Goal: Information Seeking & Learning: Learn about a topic

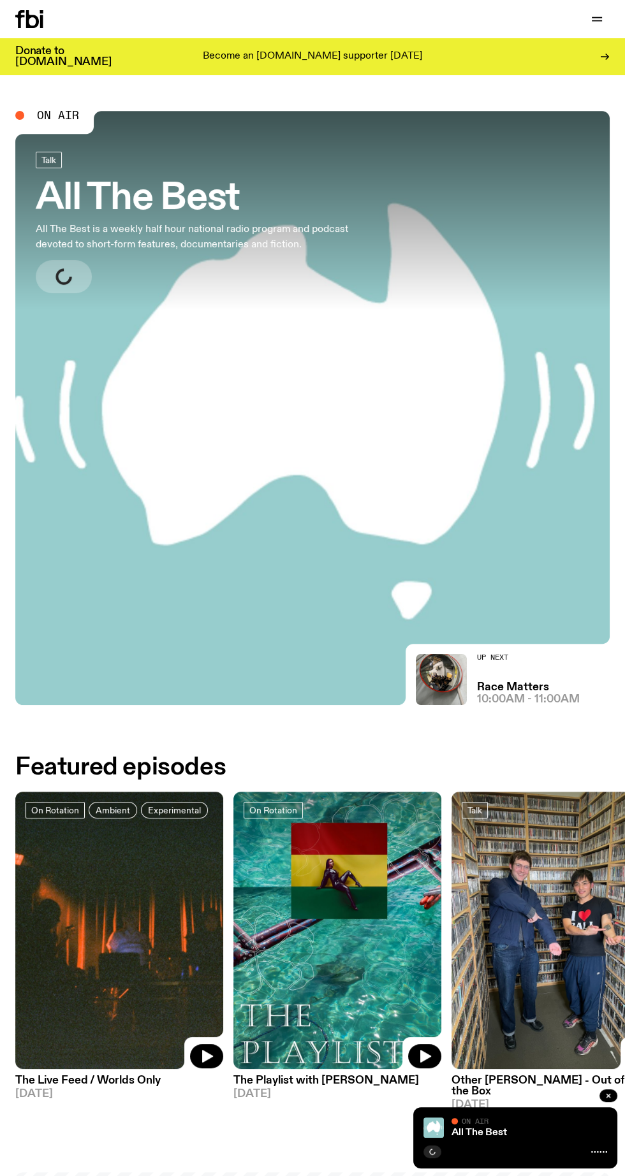
click at [597, 21] on icon "button" at bounding box center [597, 21] width 10 height 0
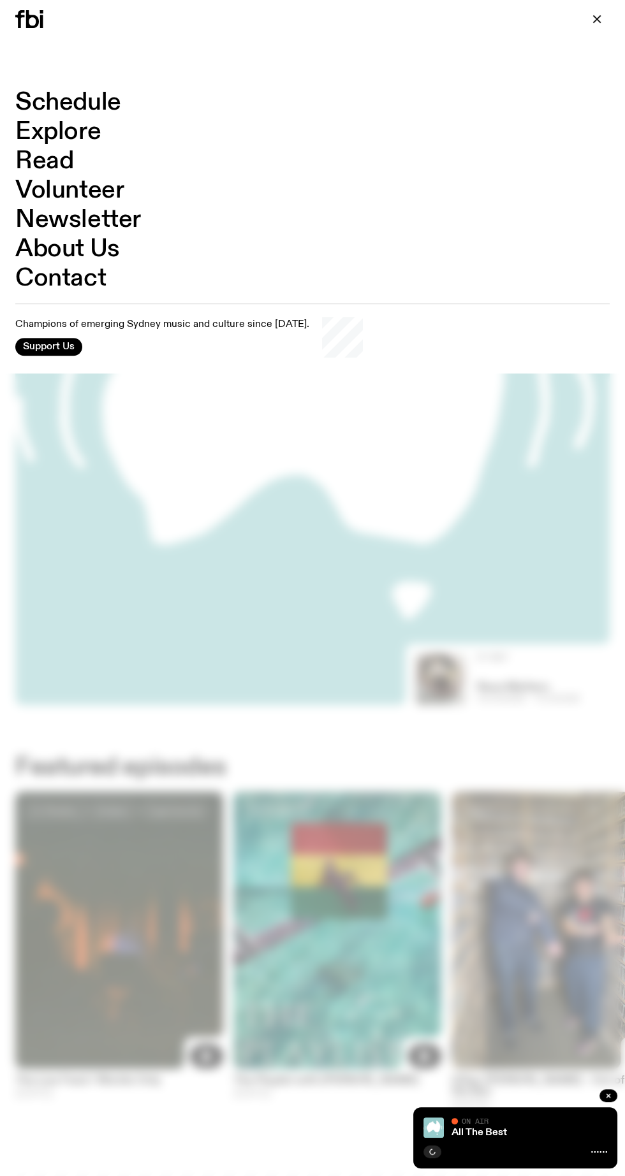
click at [85, 96] on link "Schedule" at bounding box center [68, 103] width 106 height 24
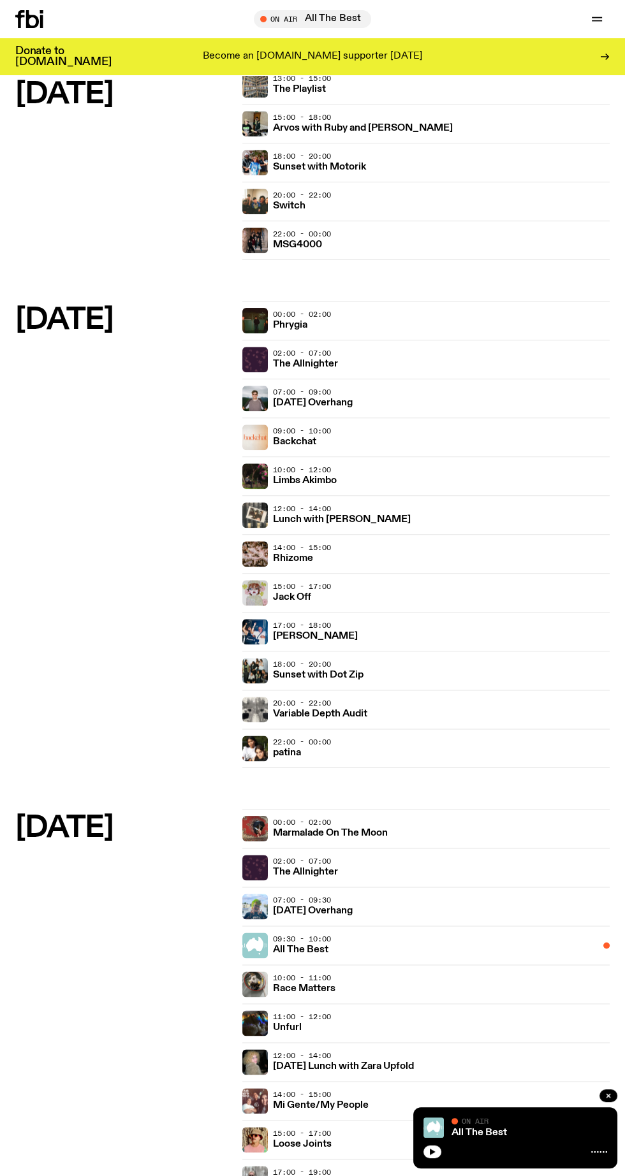
scroll to position [1925, 0]
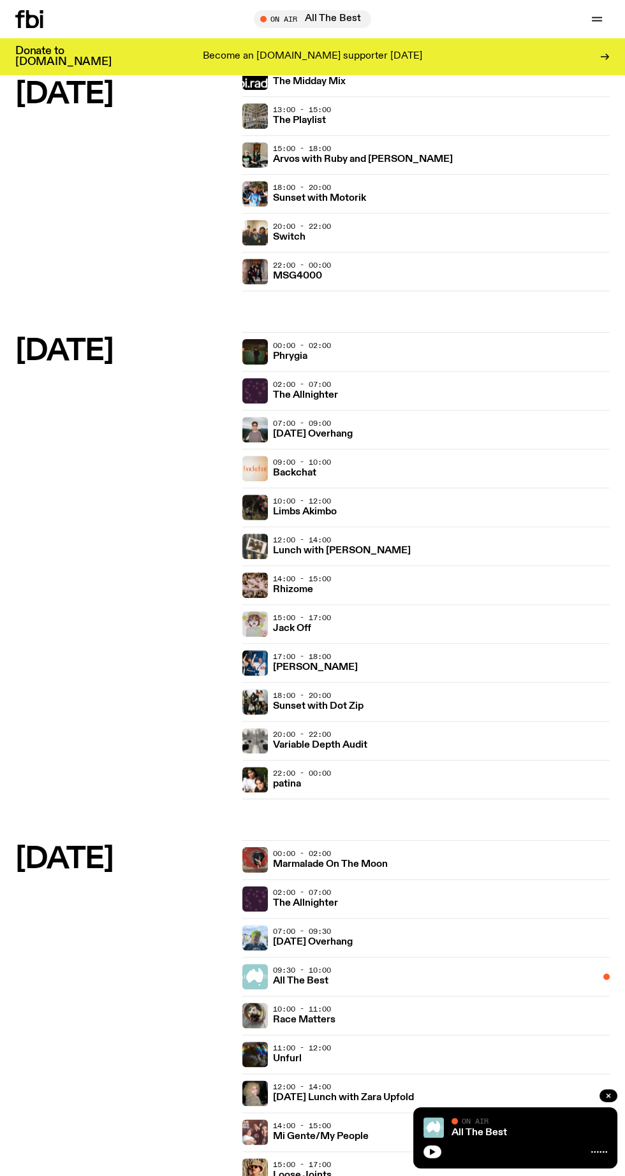
click at [319, 430] on h3 "[DATE] Overhang" at bounding box center [313, 435] width 80 height 10
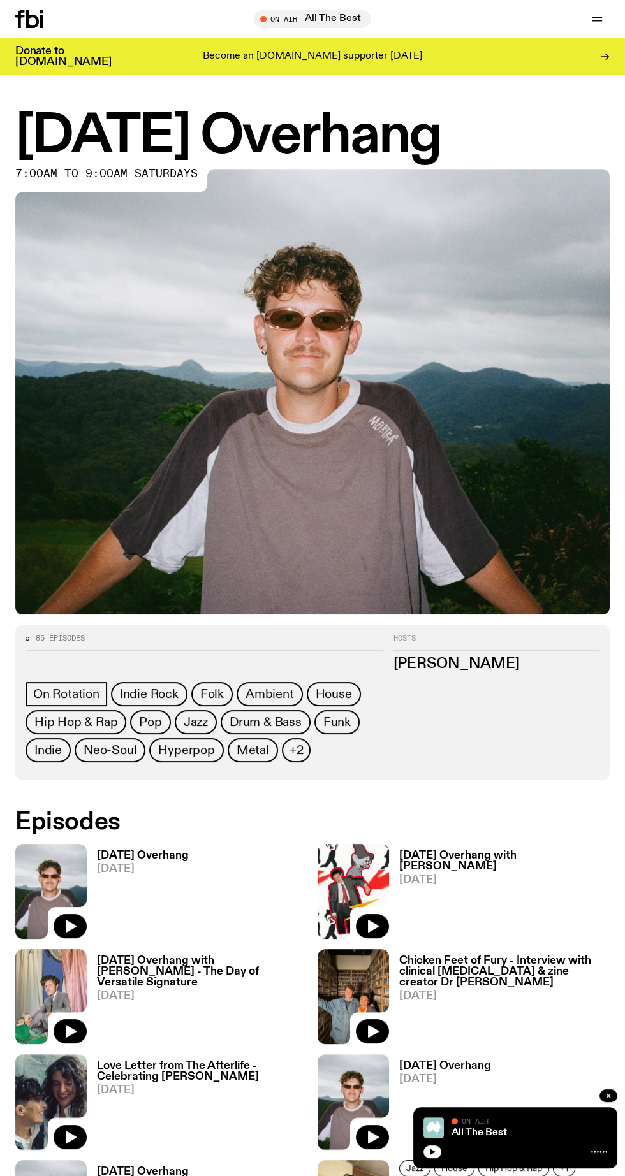
click at [139, 864] on span "[DATE]" at bounding box center [143, 869] width 92 height 11
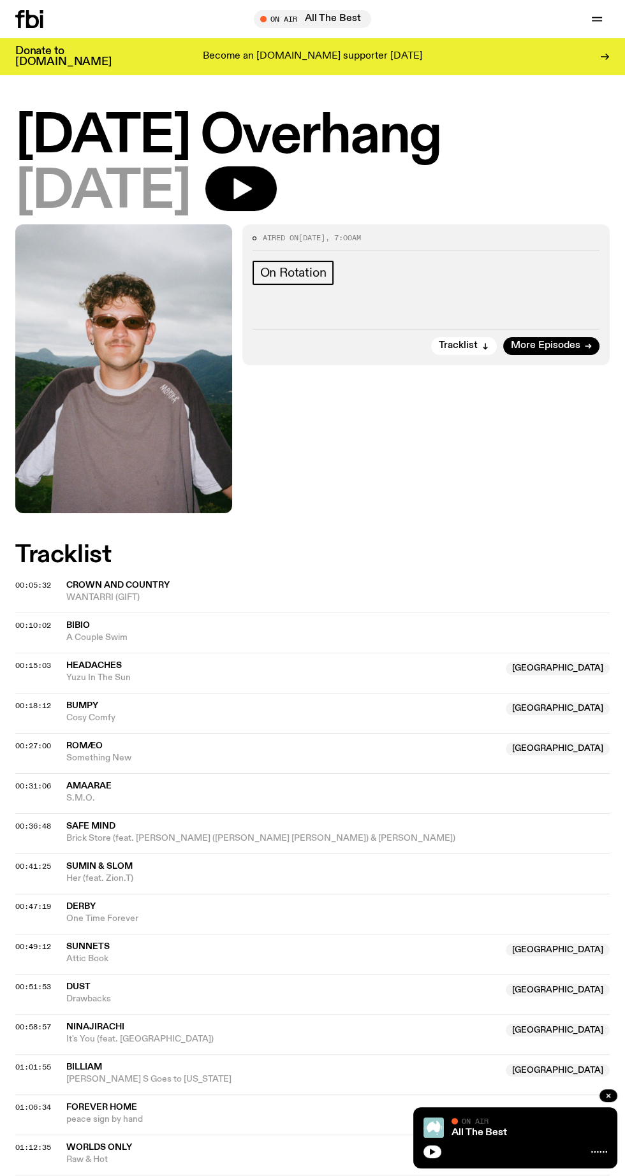
click at [252, 186] on icon "button" at bounding box center [242, 189] width 18 height 21
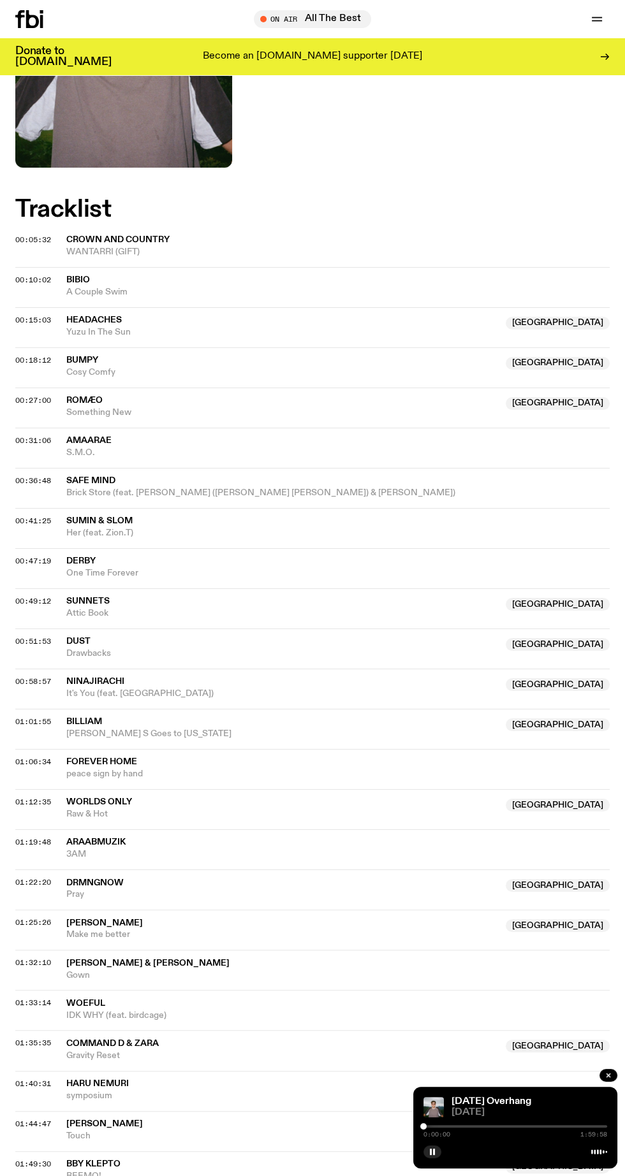
scroll to position [346, 0]
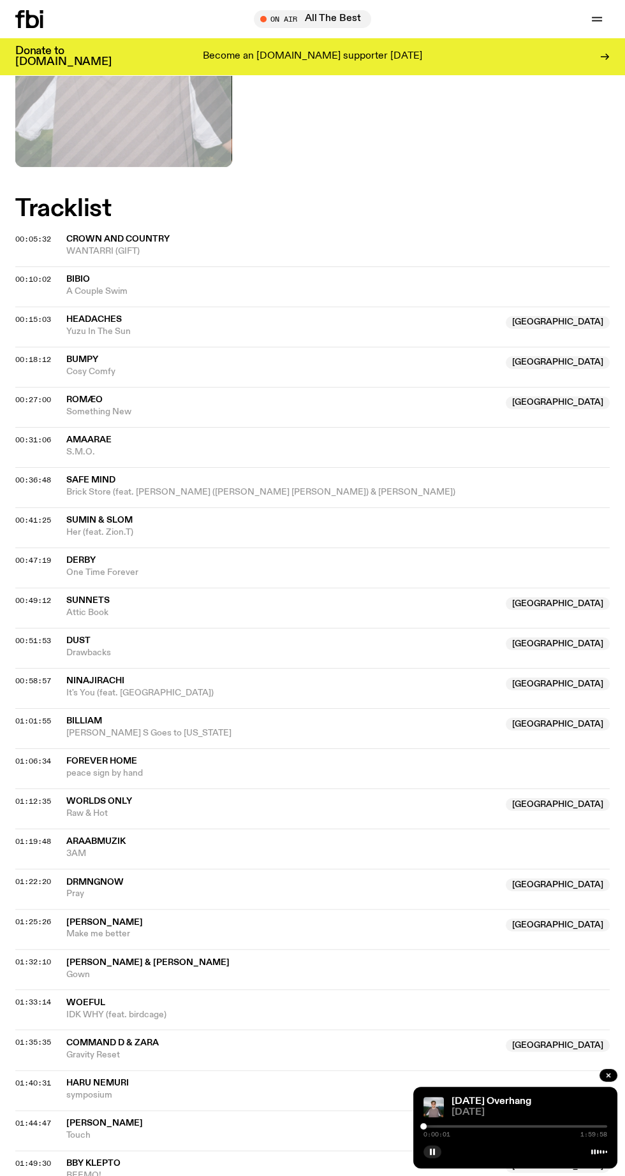
click at [488, 1128] on div at bounding box center [515, 1126] width 184 height 3
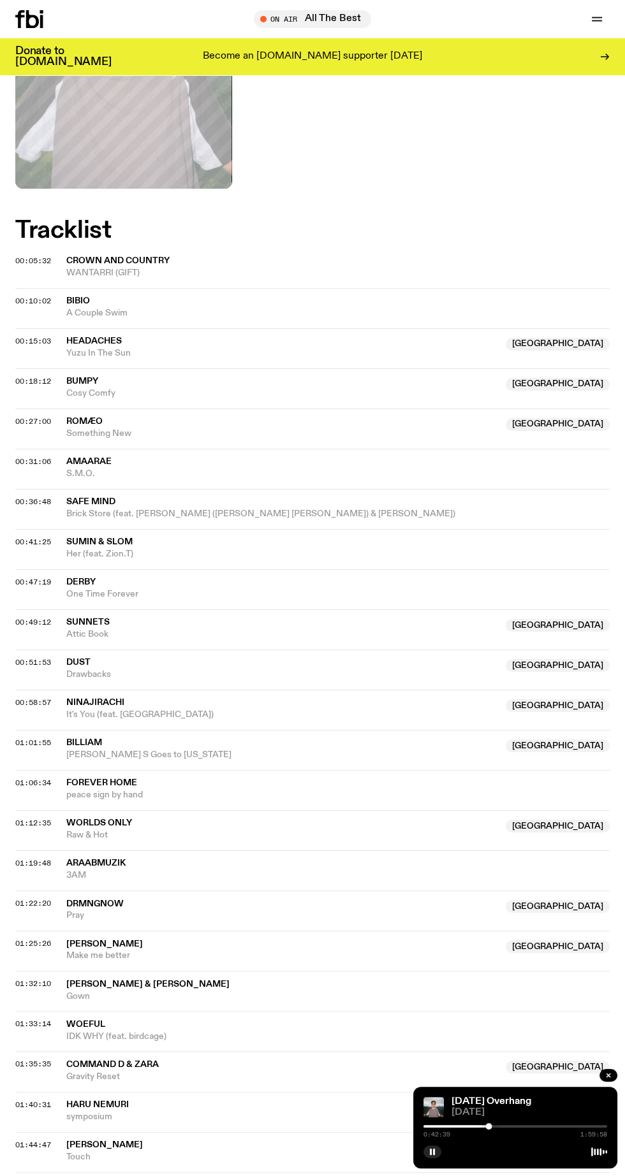
scroll to position [334, 0]
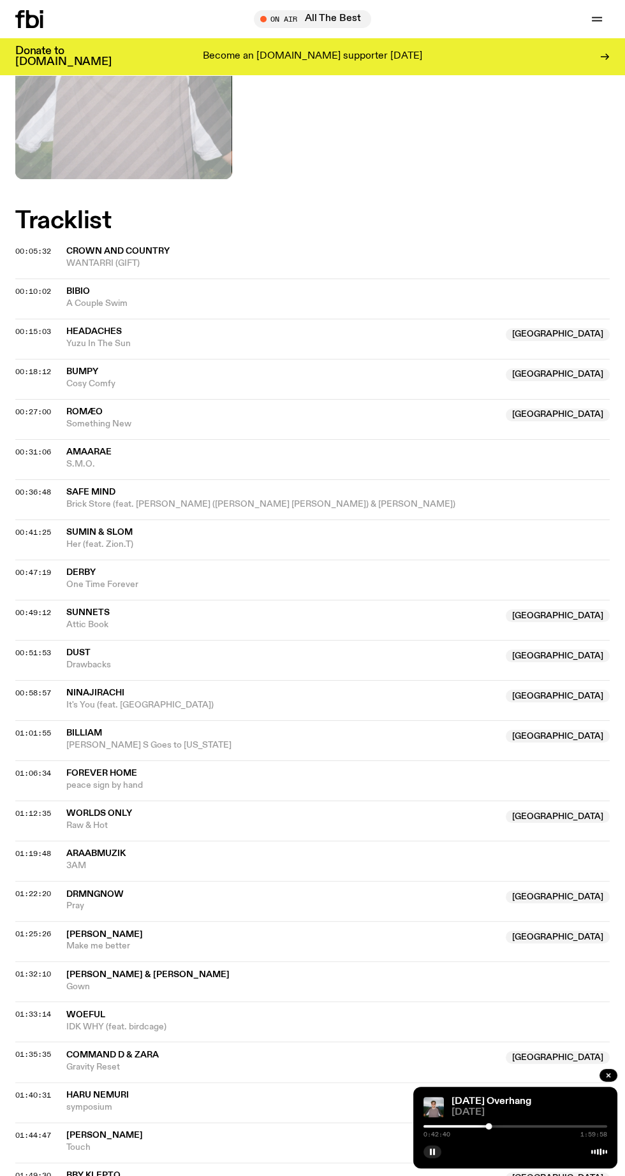
click at [464, 1128] on div at bounding box center [397, 1126] width 184 height 3
click at [478, 1128] on div at bounding box center [515, 1126] width 184 height 3
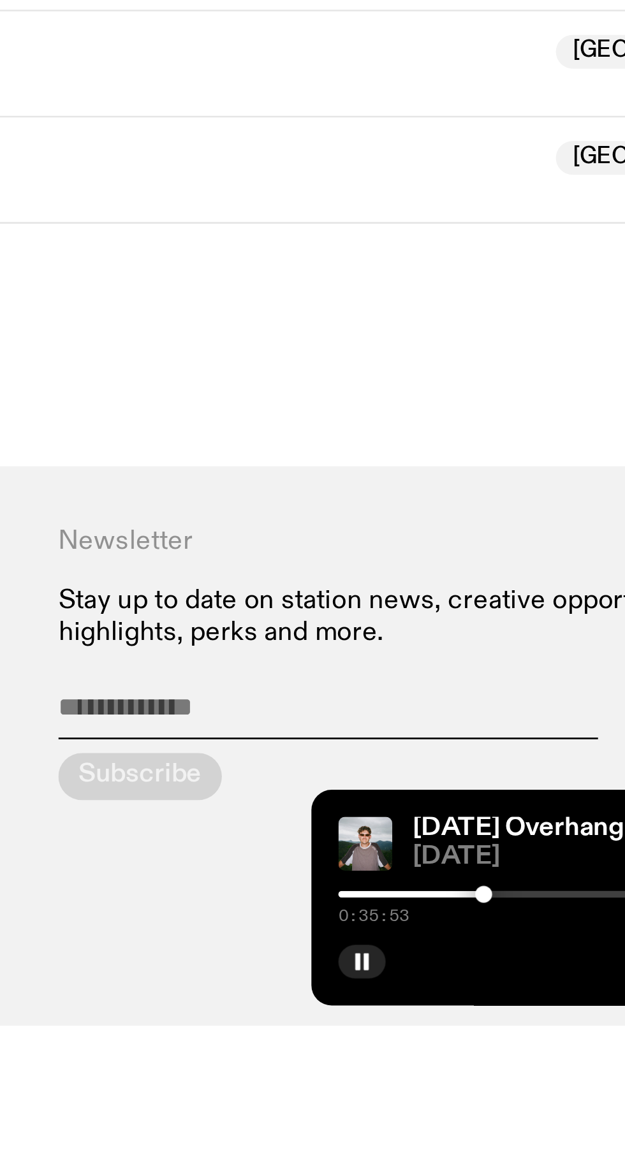
scroll to position [668, 0]
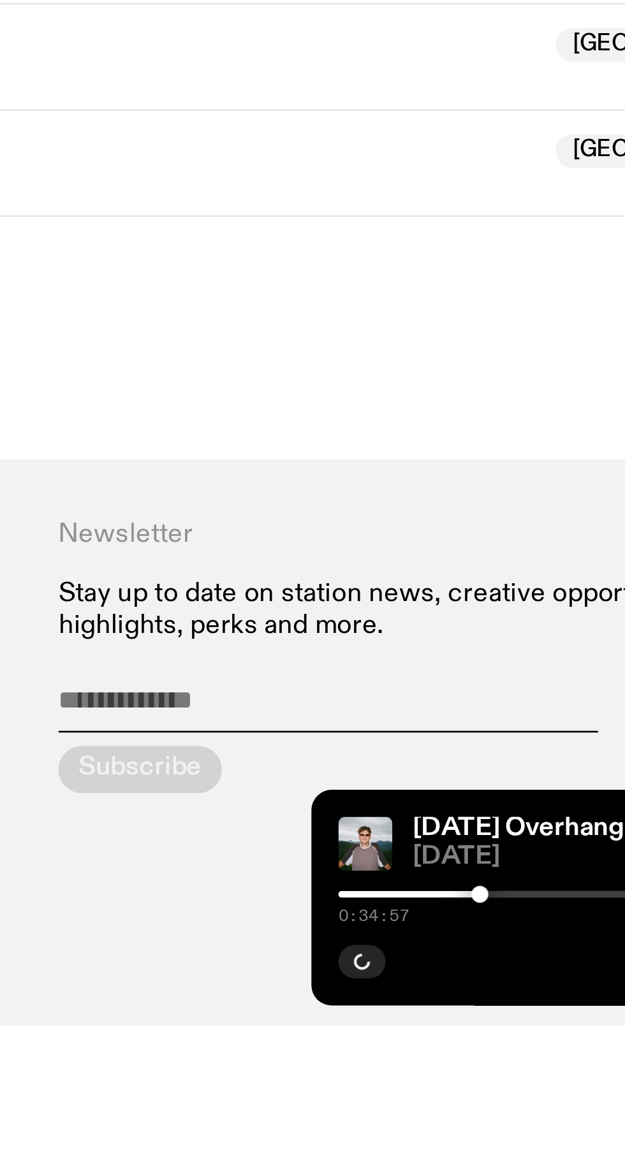
click at [476, 1130] on div at bounding box center [477, 1126] width 6 height 6
click at [486, 1128] on div at bounding box center [515, 1126] width 184 height 3
click at [494, 1128] on div at bounding box center [515, 1126] width 184 height 3
click at [488, 1128] on div at bounding box center [403, 1126] width 184 height 3
click at [493, 1128] on div at bounding box center [515, 1126] width 184 height 3
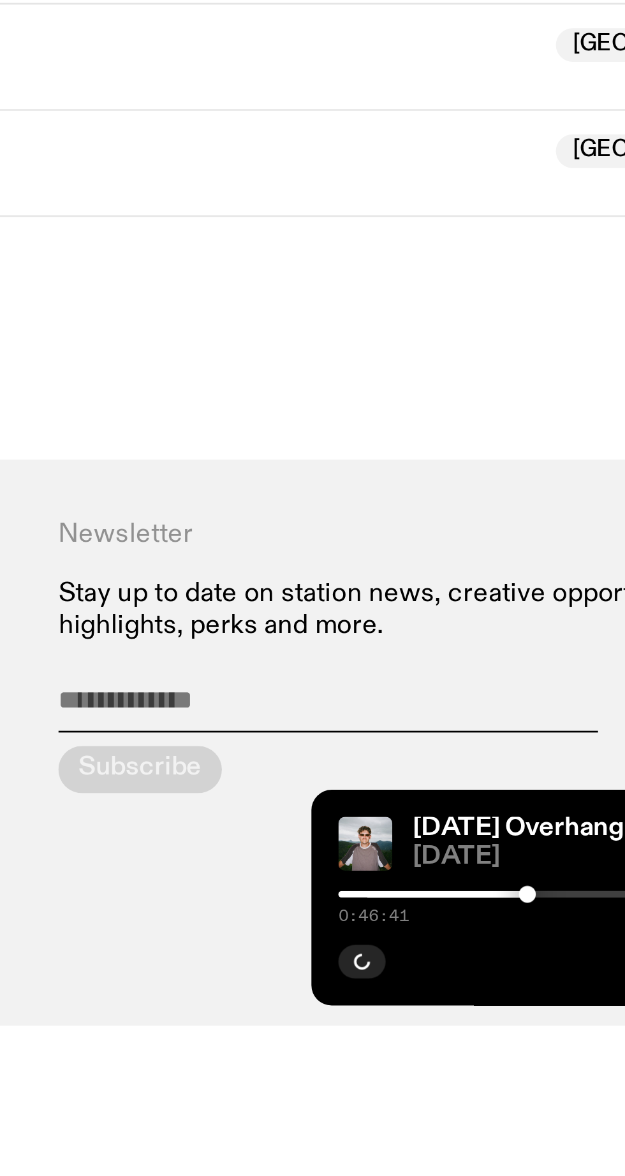
click at [494, 1130] on div at bounding box center [495, 1126] width 6 height 6
click at [495, 1130] on div at bounding box center [495, 1126] width 6 height 6
click at [497, 1130] on div at bounding box center [497, 1126] width 6 height 6
click at [495, 1130] on div at bounding box center [495, 1126] width 6 height 6
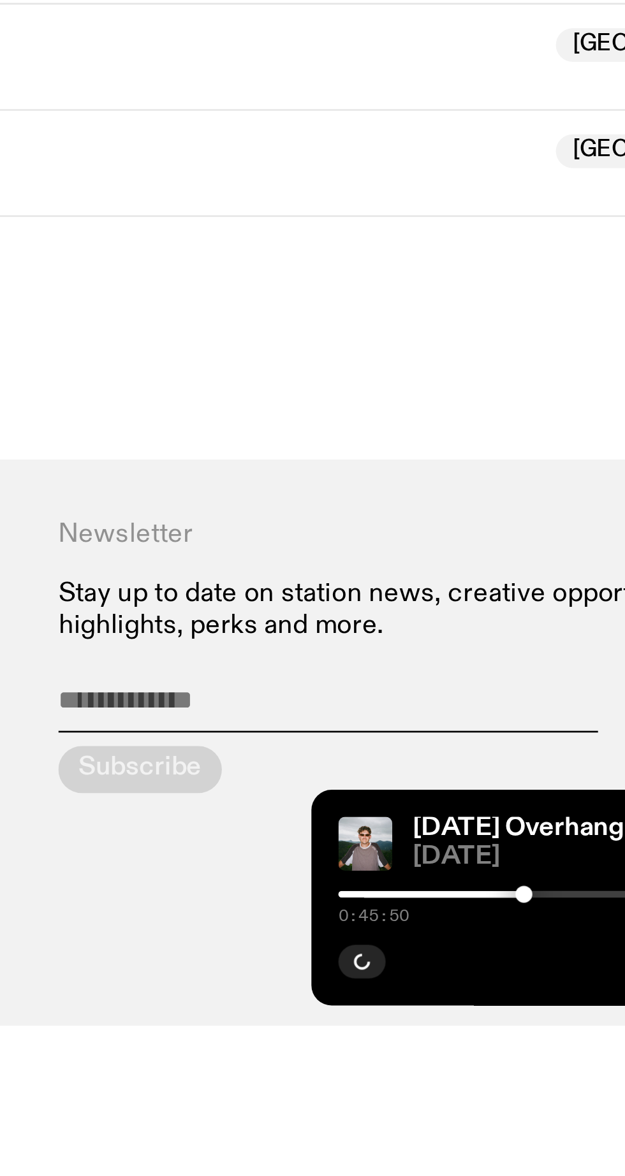
click at [493, 1130] on div at bounding box center [493, 1126] width 6 height 6
click at [495, 1130] on div at bounding box center [495, 1126] width 6 height 6
click at [499, 1128] on div at bounding box center [515, 1126] width 184 height 3
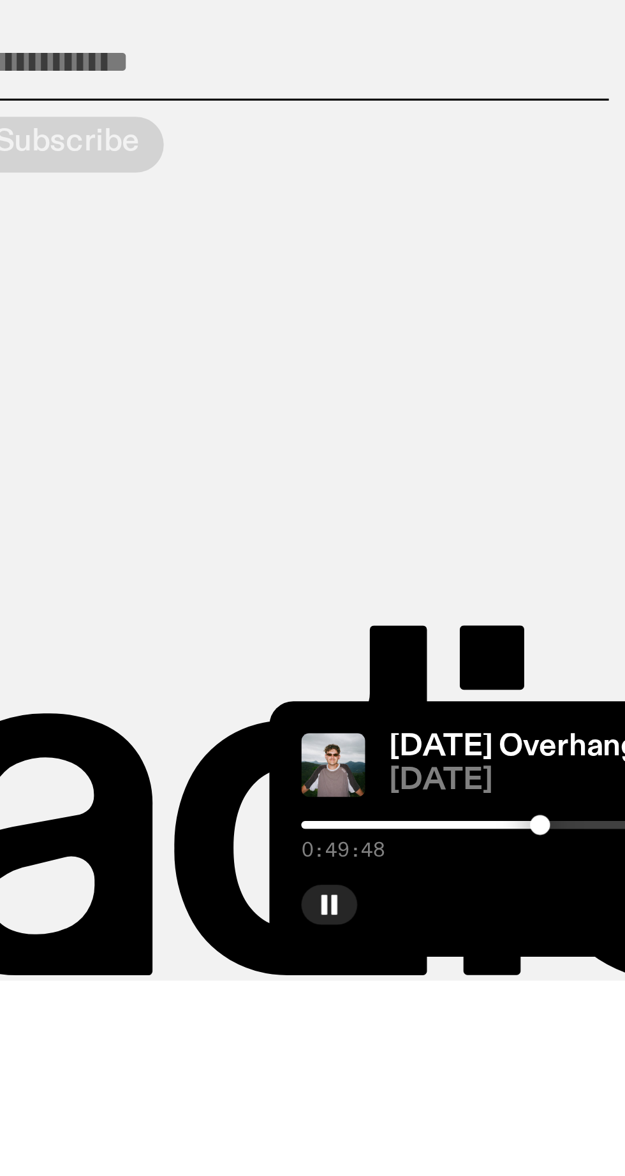
scroll to position [844, 0]
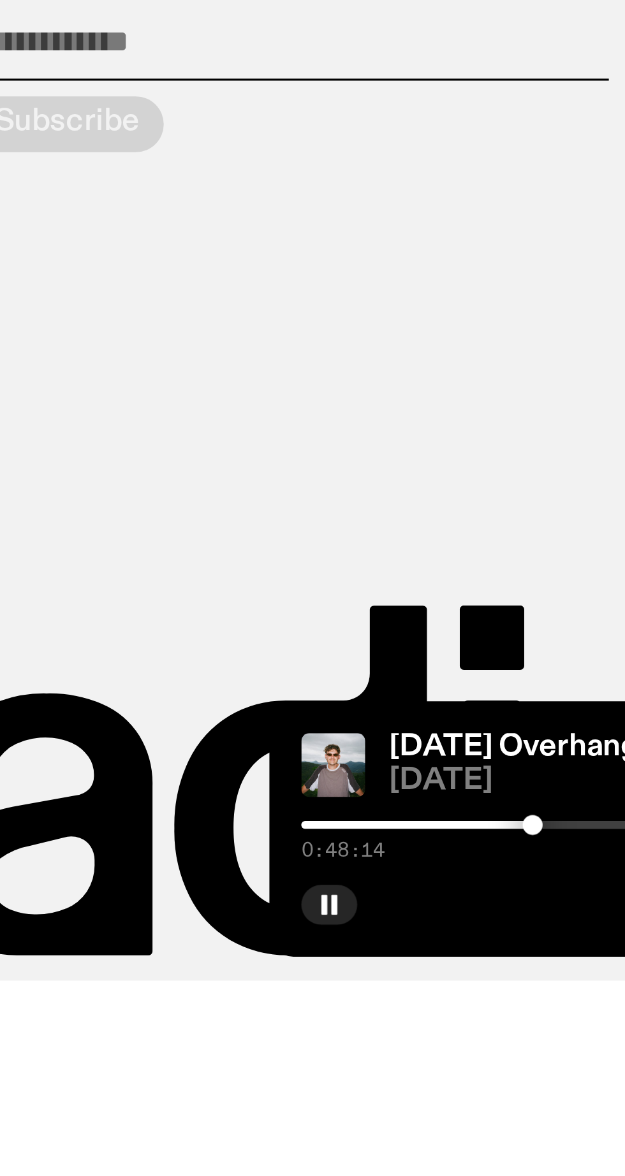
click at [497, 1130] on div at bounding box center [497, 1126] width 6 height 6
click at [502, 1128] on div at bounding box center [515, 1126] width 184 height 3
click at [506, 1128] on div at bounding box center [515, 1126] width 184 height 3
click at [502, 1130] on div at bounding box center [503, 1126] width 6 height 6
click at [506, 1128] on div at bounding box center [515, 1126] width 184 height 3
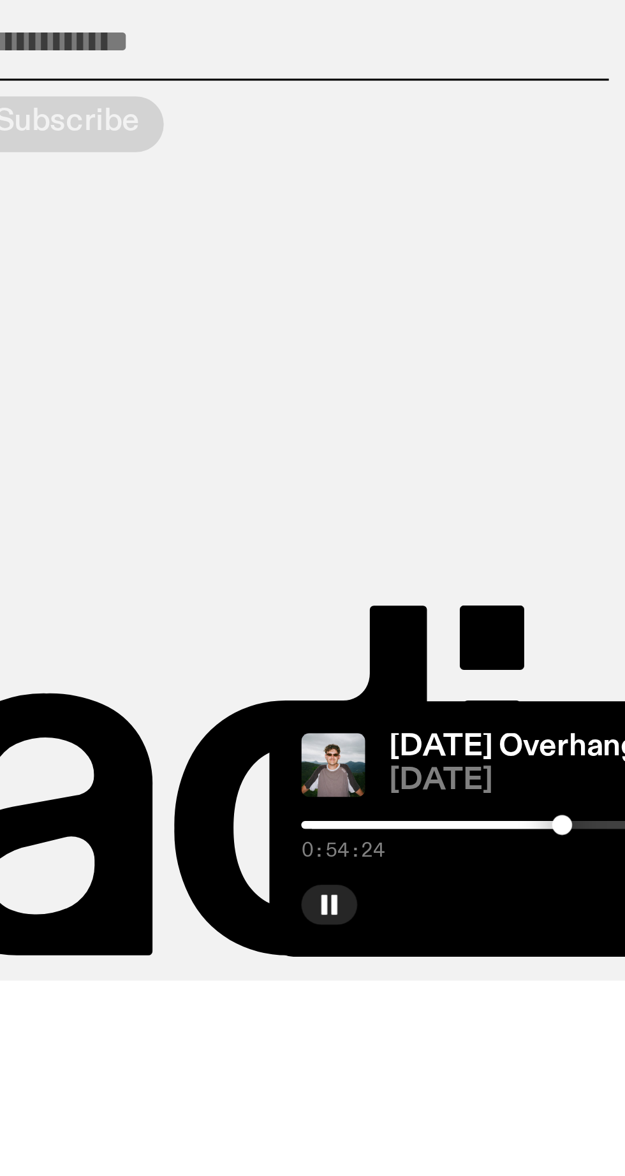
click at [506, 1130] on div at bounding box center [507, 1126] width 6 height 6
click at [509, 1130] on div at bounding box center [509, 1126] width 6 height 6
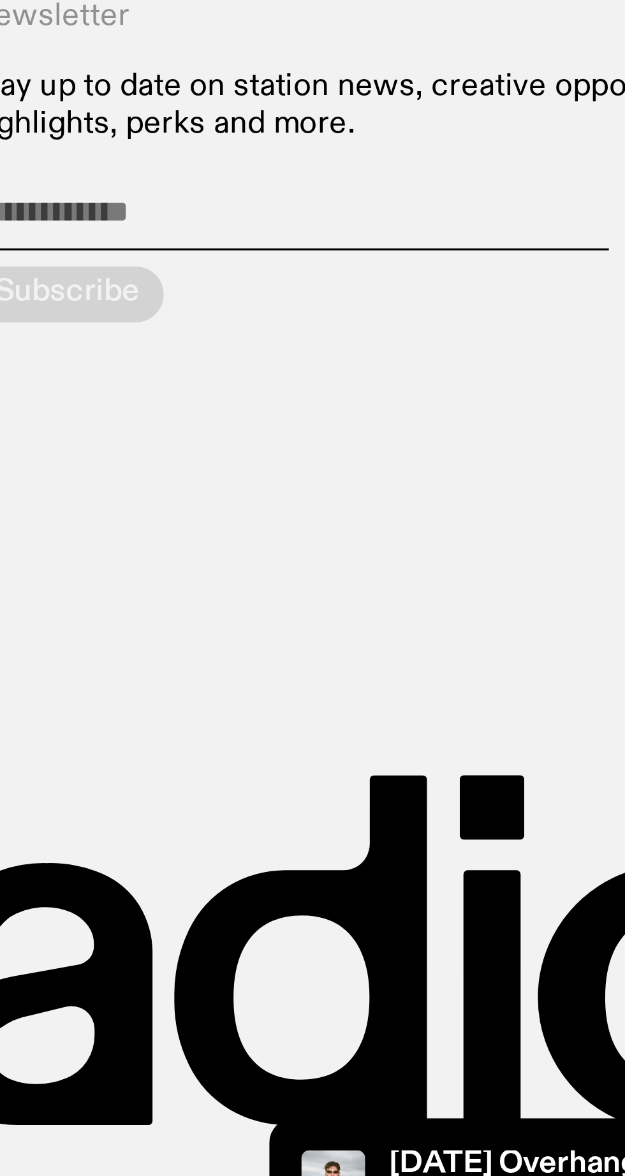
scroll to position [923, 0]
